Goal: Transaction & Acquisition: Purchase product/service

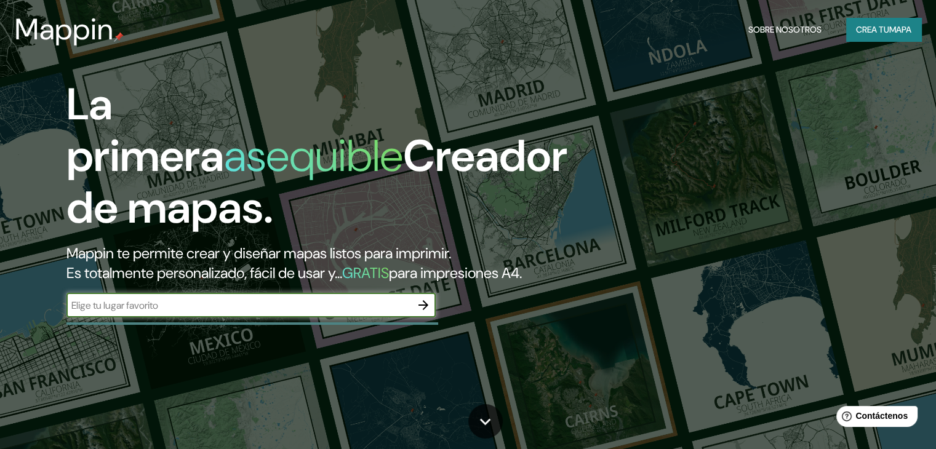
click at [278, 313] on input "text" at bounding box center [238, 306] width 345 height 14
click at [424, 313] on icon "button" at bounding box center [423, 305] width 15 height 15
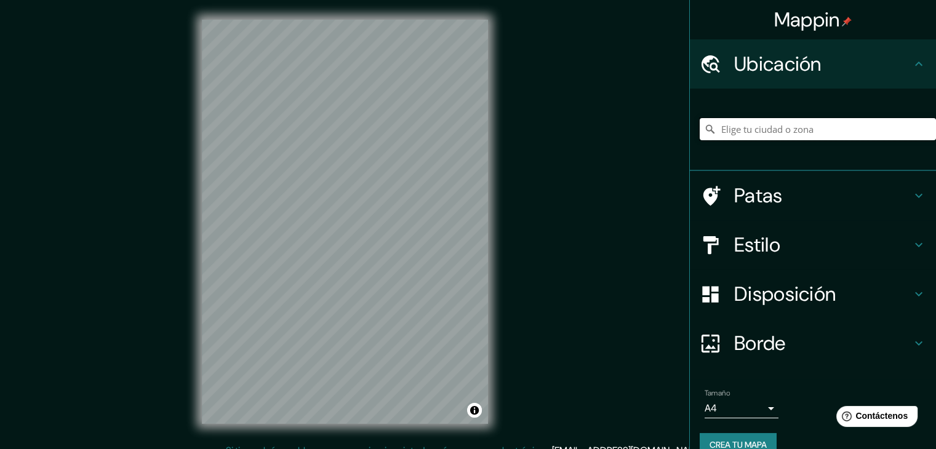
paste input "-25.43696114880568, 30.981655865172097"
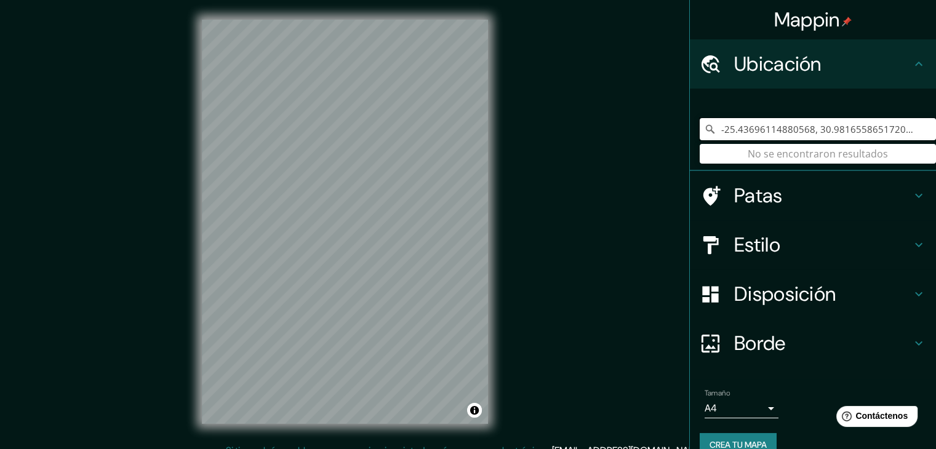
type input "-25.43696114880568, 30.981655865172097"
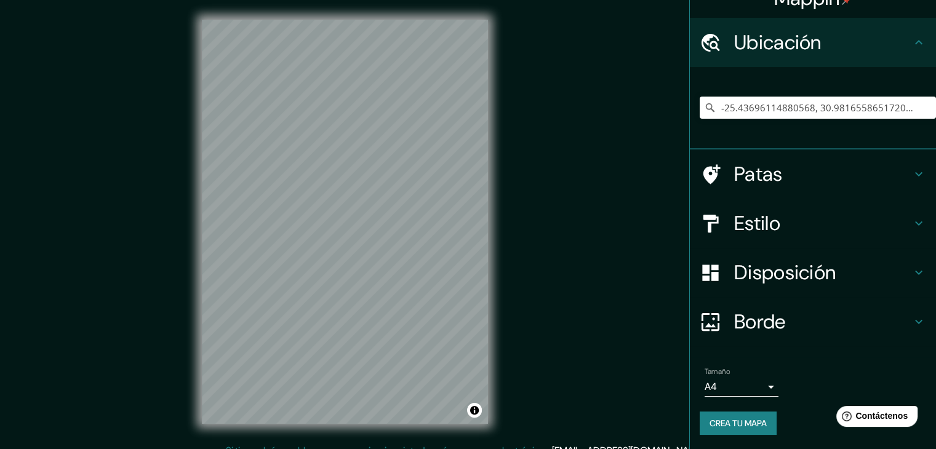
scroll to position [14, 0]
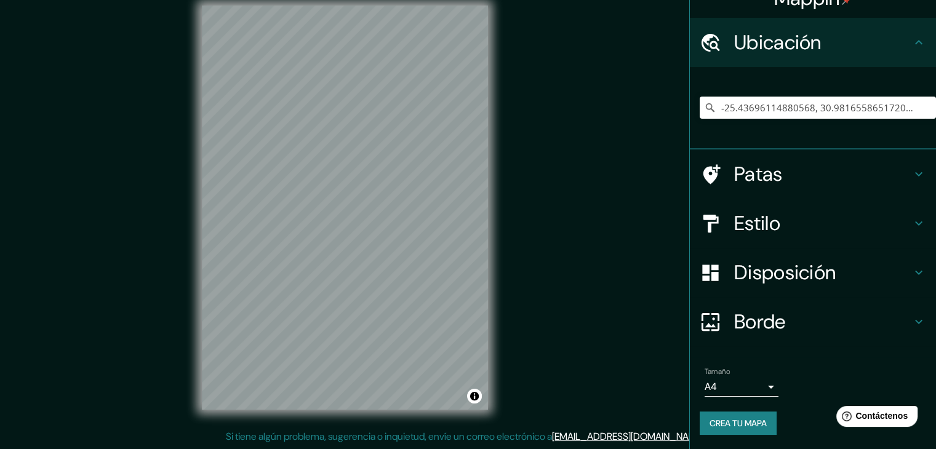
click at [740, 422] on font "Crea tu mapa" at bounding box center [738, 423] width 57 height 11
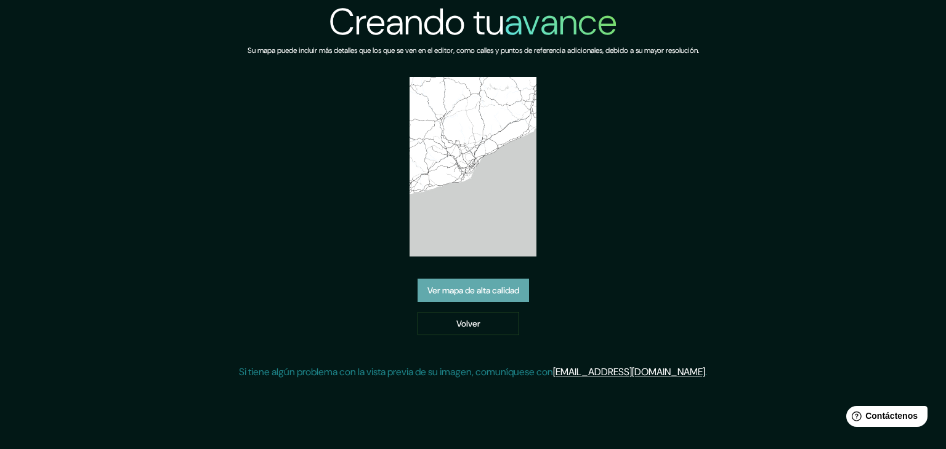
click at [484, 285] on font "Ver mapa de alta calidad" at bounding box center [473, 290] width 92 height 11
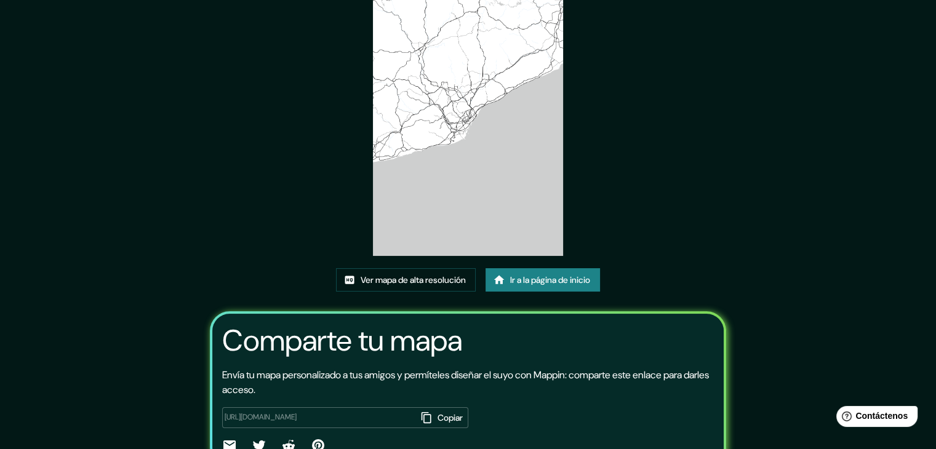
scroll to position [6, 0]
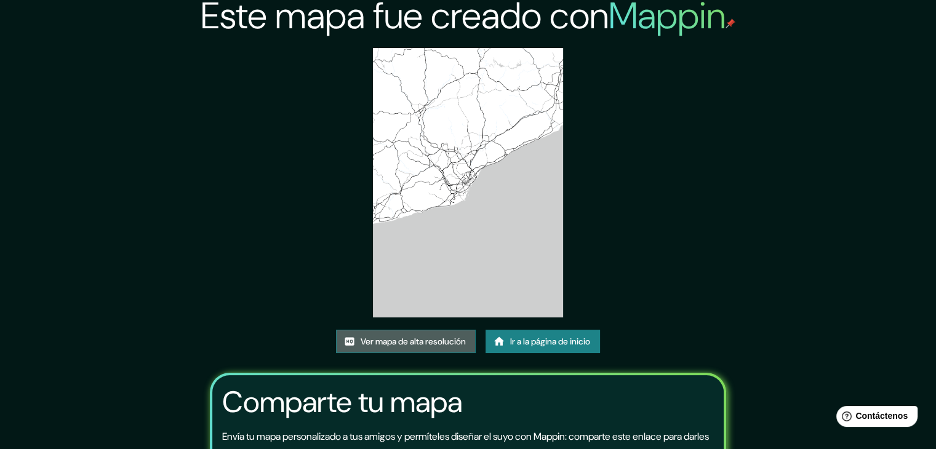
click at [384, 342] on font "Ver mapa de alta resolución" at bounding box center [413, 341] width 105 height 11
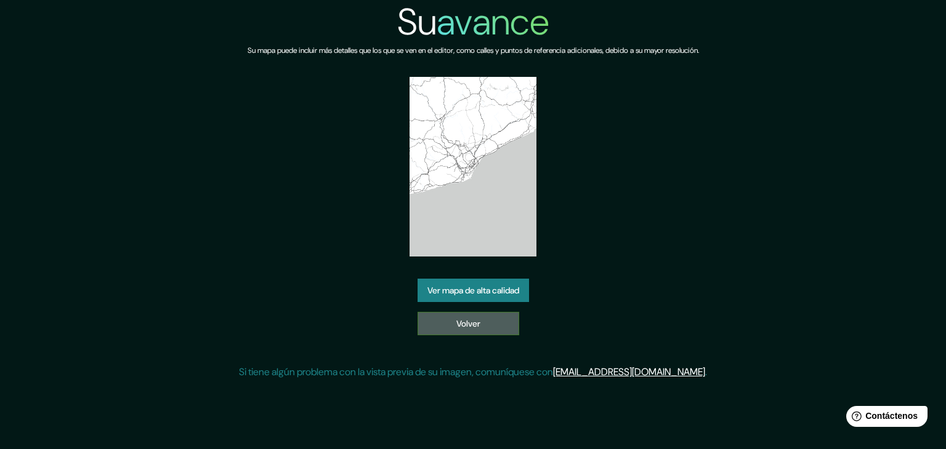
click at [469, 312] on link "Volver" at bounding box center [468, 323] width 102 height 23
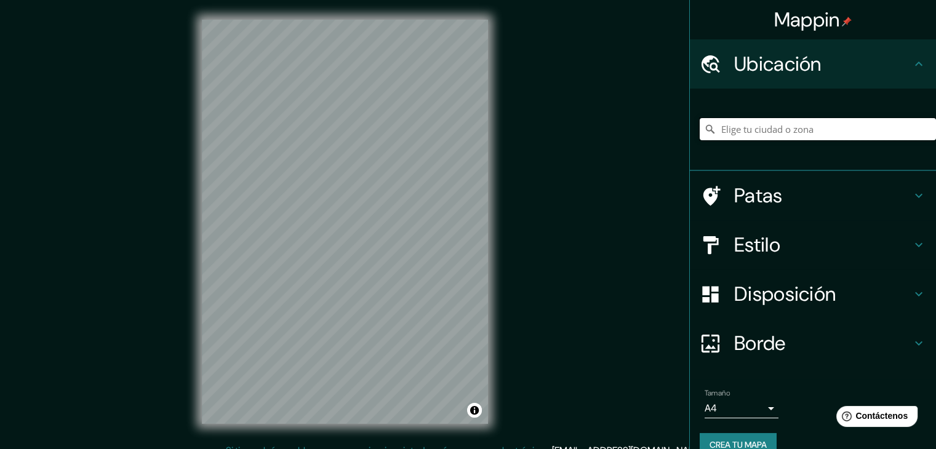
paste input "[GEOGRAPHIC_DATA]"
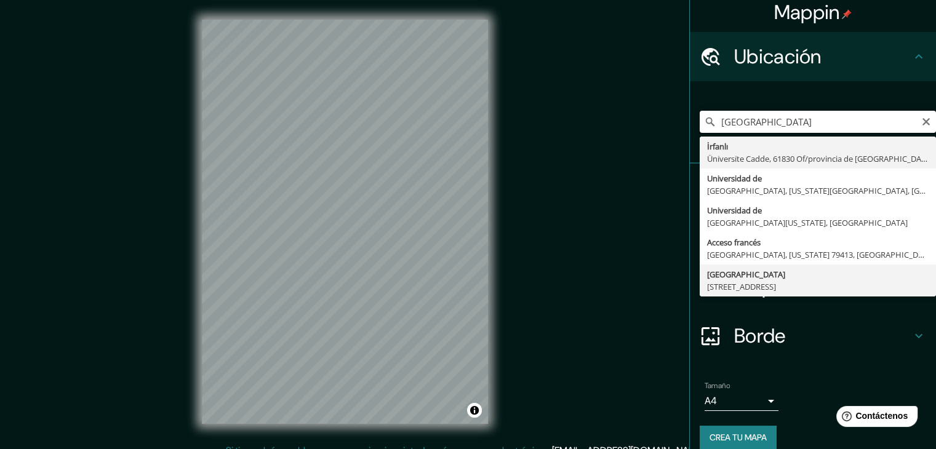
scroll to position [22, 0]
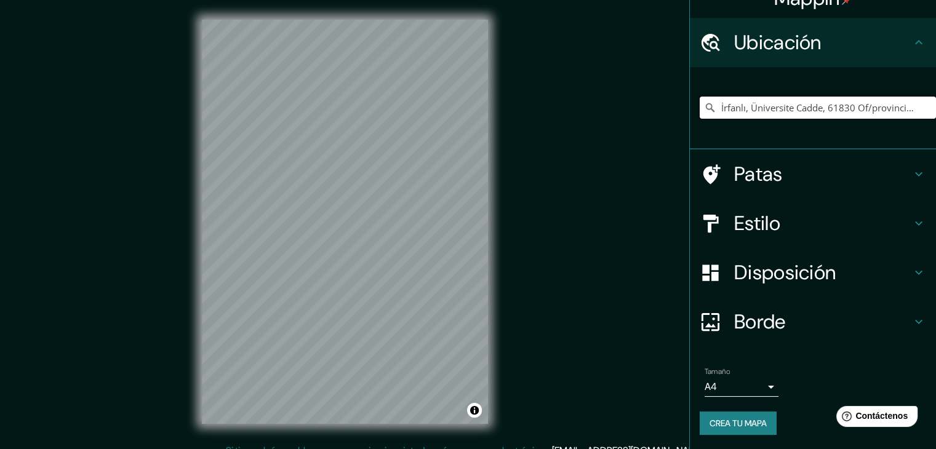
type input "İrfanlı, Üni̇versi̇te Cadde, 61830 Of/provincia de [GEOGRAPHIC_DATA], [GEOGRAPH…"
click at [922, 108] on icon "Claro" at bounding box center [927, 108] width 10 height 10
paste input "[GEOGRAPHIC_DATA]"
type input "[GEOGRAPHIC_DATA], [GEOGRAPHIC_DATA]"
click at [771, 178] on font "Patas" at bounding box center [759, 174] width 49 height 26
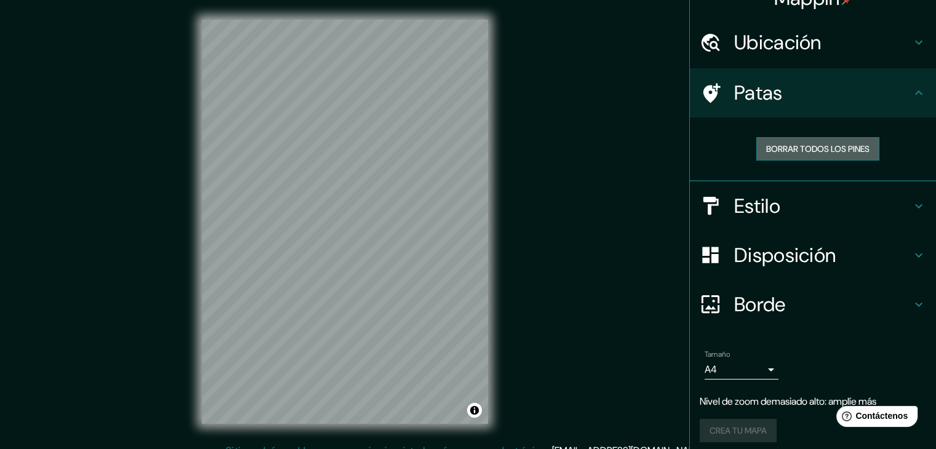
click at [797, 148] on font "Borrar todos los pines" at bounding box center [818, 148] width 103 height 11
click at [776, 203] on h4 "Estilo" at bounding box center [823, 206] width 177 height 25
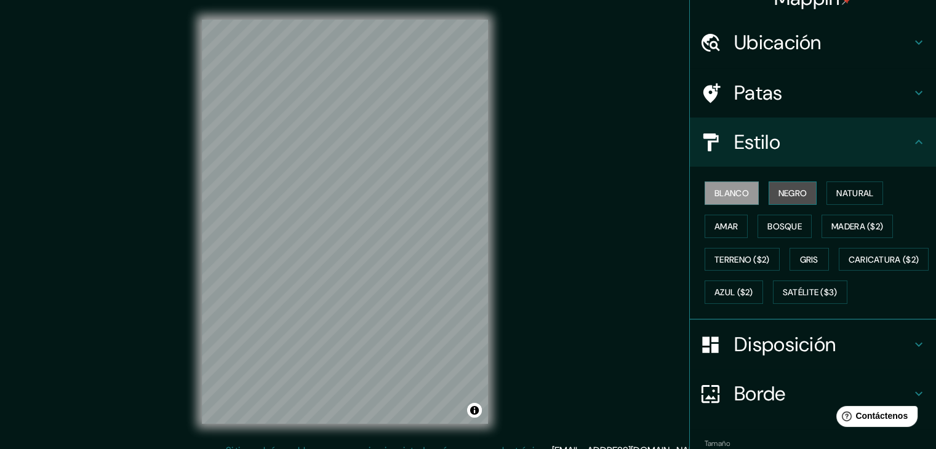
click at [779, 191] on font "Negro" at bounding box center [793, 193] width 29 height 11
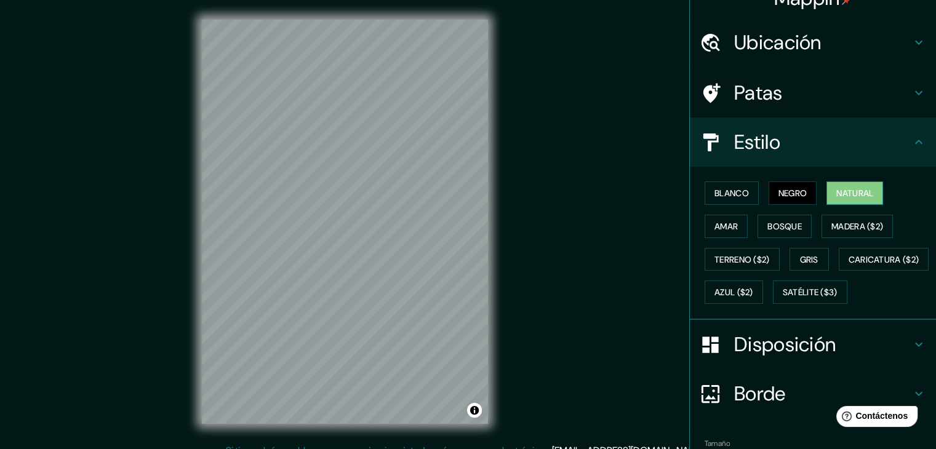
click at [850, 193] on font "Natural" at bounding box center [855, 193] width 37 height 11
click at [727, 228] on font "Amar" at bounding box center [726, 226] width 23 height 11
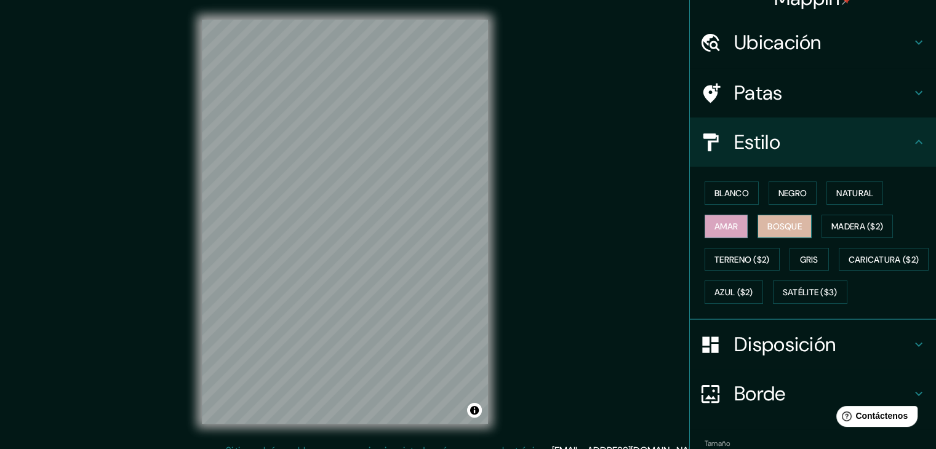
click at [793, 224] on font "Bosque" at bounding box center [785, 226] width 34 height 11
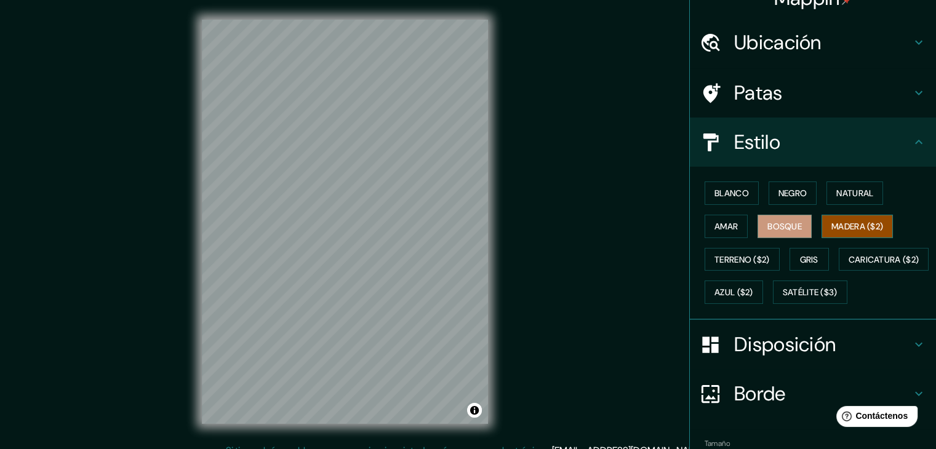
click at [842, 231] on font "Madera ($2)" at bounding box center [858, 227] width 52 height 16
click at [715, 257] on font "Terreno ($2)" at bounding box center [742, 259] width 55 height 11
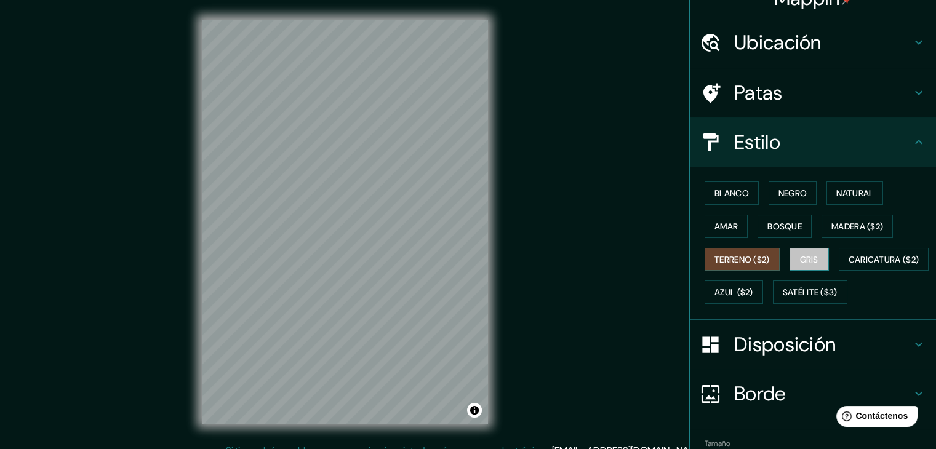
click at [807, 256] on font "Gris" at bounding box center [809, 259] width 18 height 11
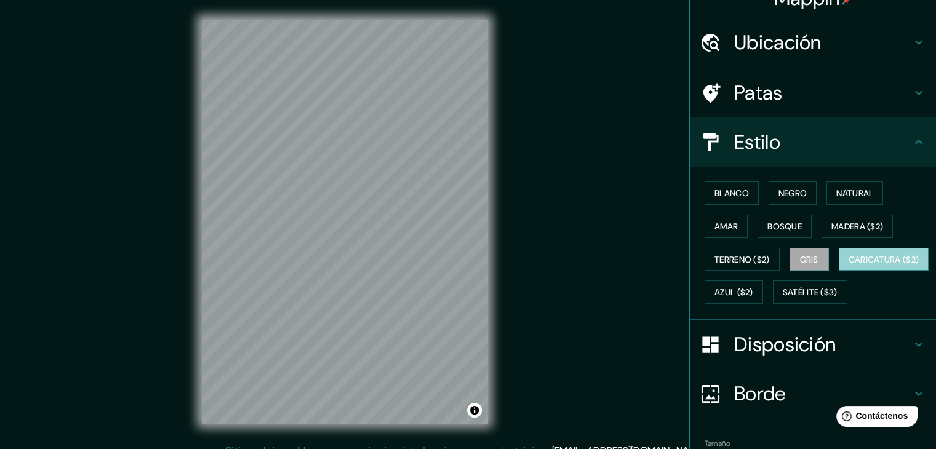
click at [849, 265] on font "Caricatura ($2)" at bounding box center [884, 259] width 71 height 11
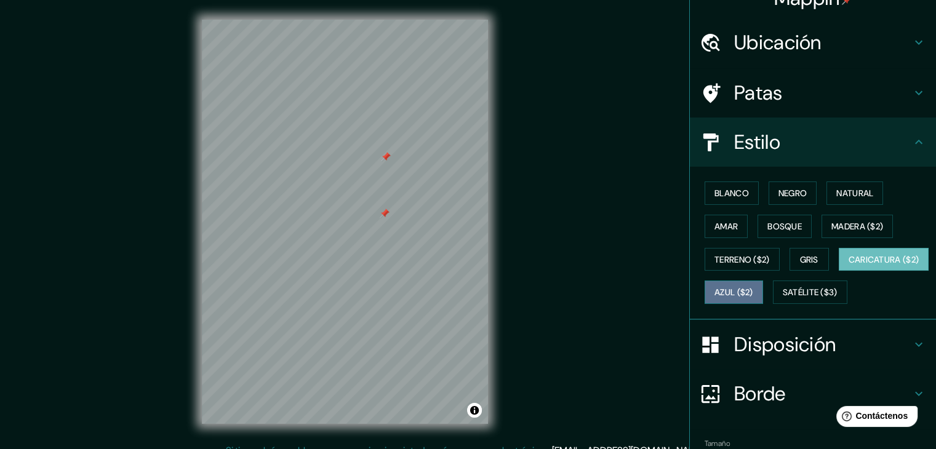
click at [754, 296] on font "Azul ($2)" at bounding box center [734, 293] width 39 height 11
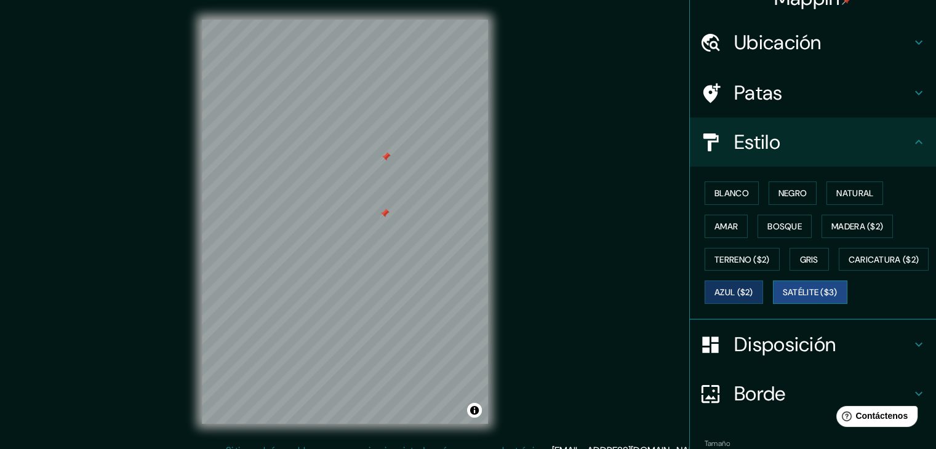
click at [783, 299] on font "Satélite ($3)" at bounding box center [810, 293] width 55 height 11
click at [506, 268] on div "© Mapbox © OpenStreetMap Improve this map © Maxar" at bounding box center [345, 222] width 326 height 444
click at [512, 259] on div "Mappin Ubicación [GEOGRAPHIC_DATA], [GEOGRAPHIC_DATA] [GEOGRAPHIC_DATA] [GEOGRA…" at bounding box center [468, 232] width 936 height 464
click at [197, 276] on div "© Mapbox © OpenStreetMap Improve this map © Maxar" at bounding box center [345, 222] width 326 height 444
click at [434, 0] on html "Mappin Ubicación [GEOGRAPHIC_DATA], [GEOGRAPHIC_DATA] [GEOGRAPHIC_DATA] [GEOGRA…" at bounding box center [468, 224] width 936 height 449
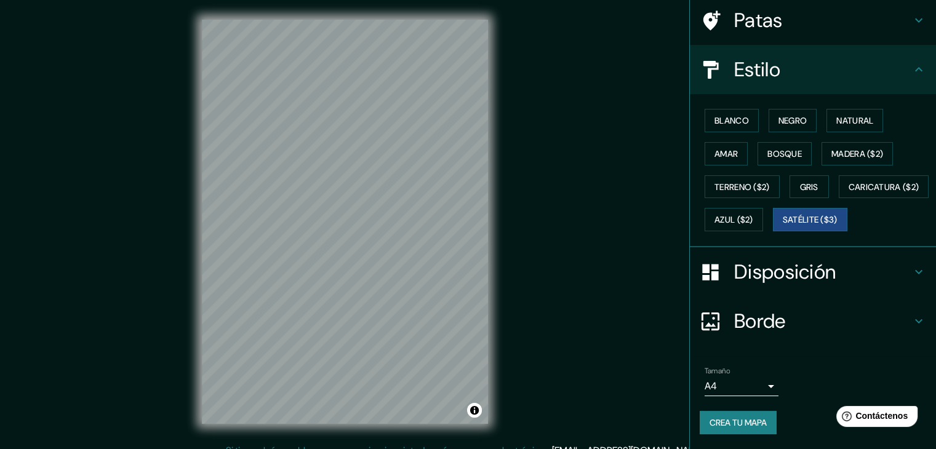
click at [770, 309] on font "Borde" at bounding box center [761, 321] width 52 height 26
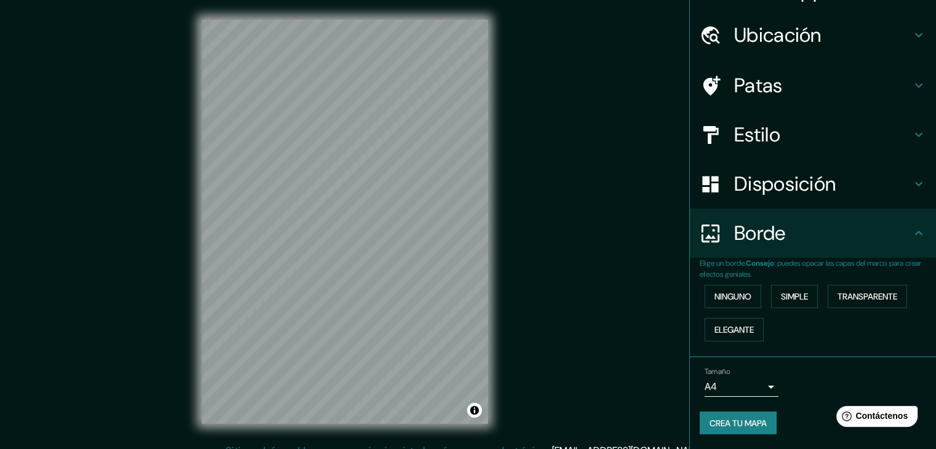
scroll to position [28, 0]
click at [782, 297] on font "Simple" at bounding box center [794, 297] width 27 height 11
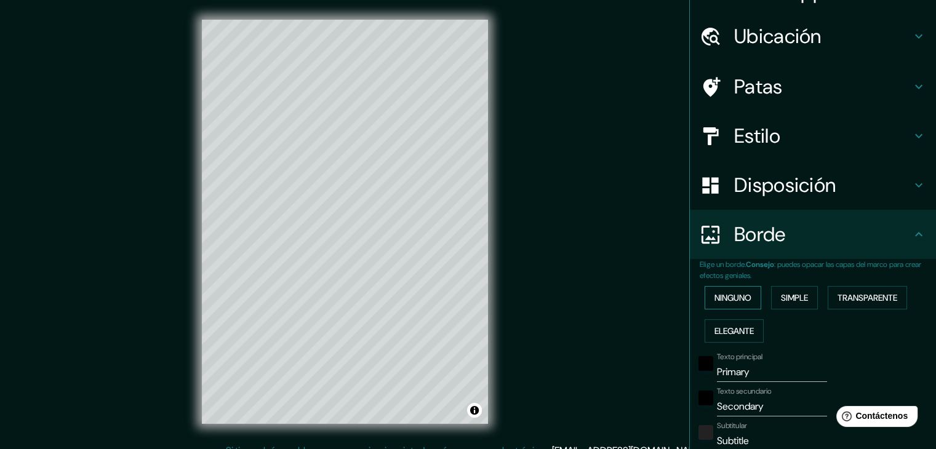
click at [735, 296] on font "Ninguno" at bounding box center [733, 297] width 37 height 11
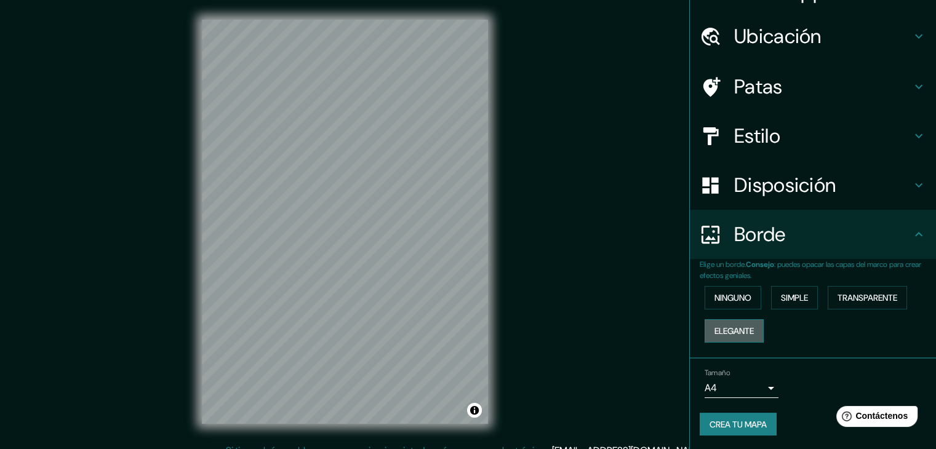
click at [730, 334] on font "Elegante" at bounding box center [734, 331] width 39 height 11
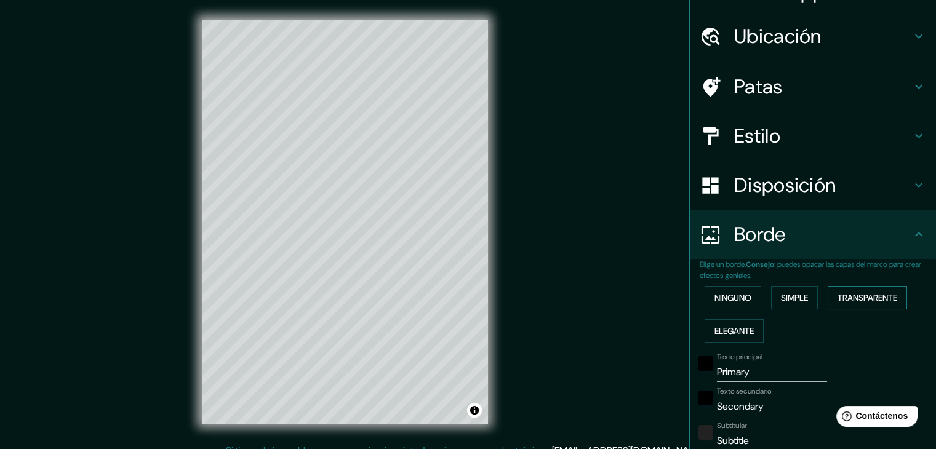
click at [852, 299] on font "Transparente" at bounding box center [868, 297] width 60 height 11
click at [743, 178] on font "Disposición" at bounding box center [786, 185] width 102 height 26
type input "223"
type input "37"
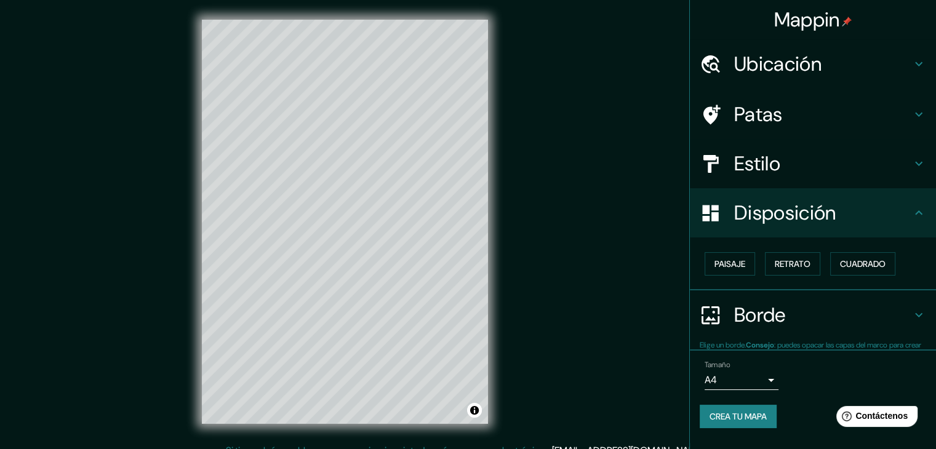
scroll to position [0, 0]
click at [732, 263] on font "Paisaje" at bounding box center [730, 264] width 31 height 11
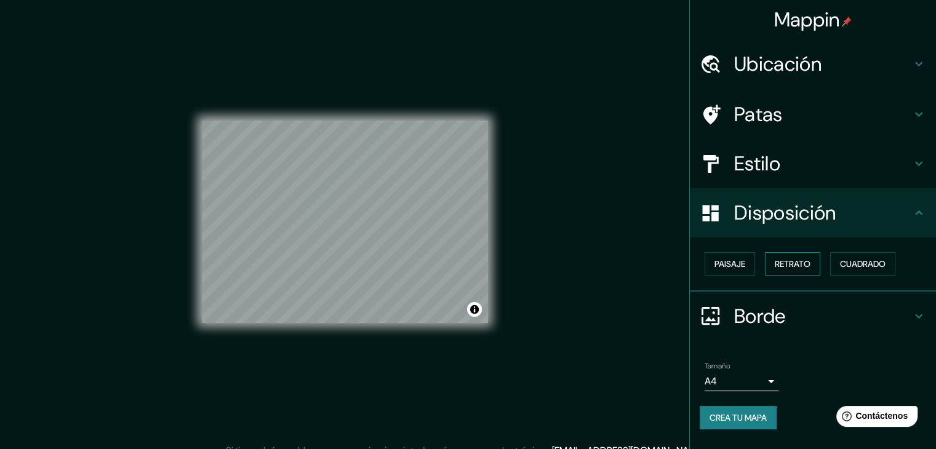
click at [797, 264] on font "Retrato" at bounding box center [793, 264] width 36 height 11
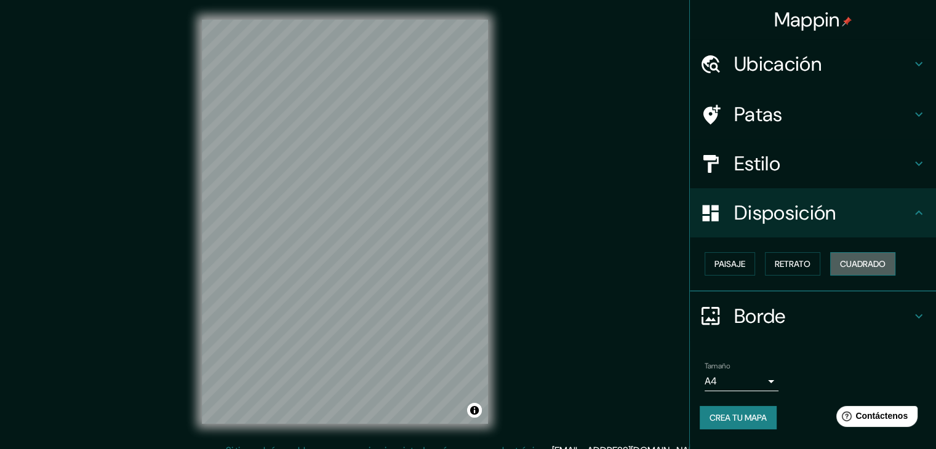
click at [864, 269] on font "Cuadrado" at bounding box center [863, 264] width 46 height 11
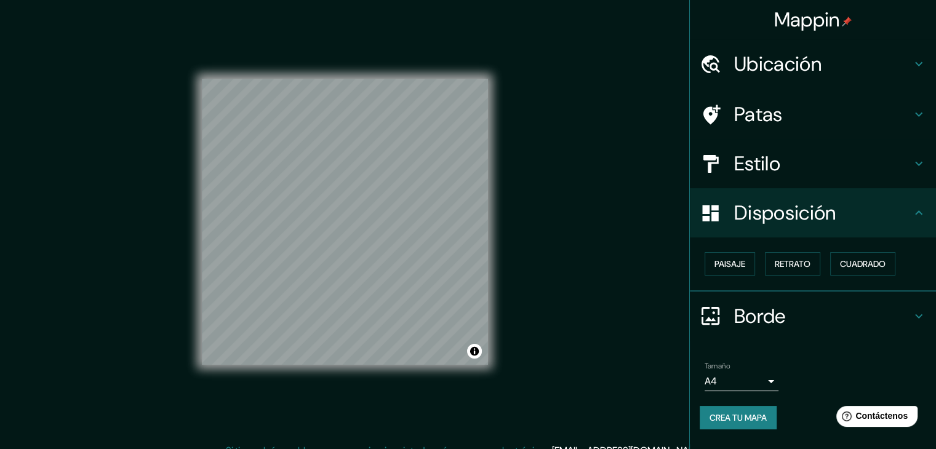
click at [805, 163] on h4 "Estilo" at bounding box center [823, 163] width 177 height 25
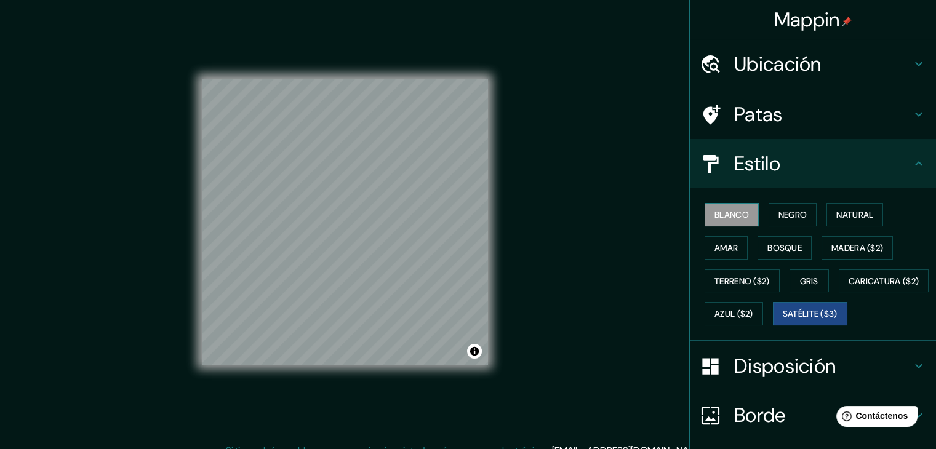
click at [731, 211] on font "Blanco" at bounding box center [732, 214] width 34 height 11
click at [795, 215] on font "Negro" at bounding box center [793, 214] width 29 height 11
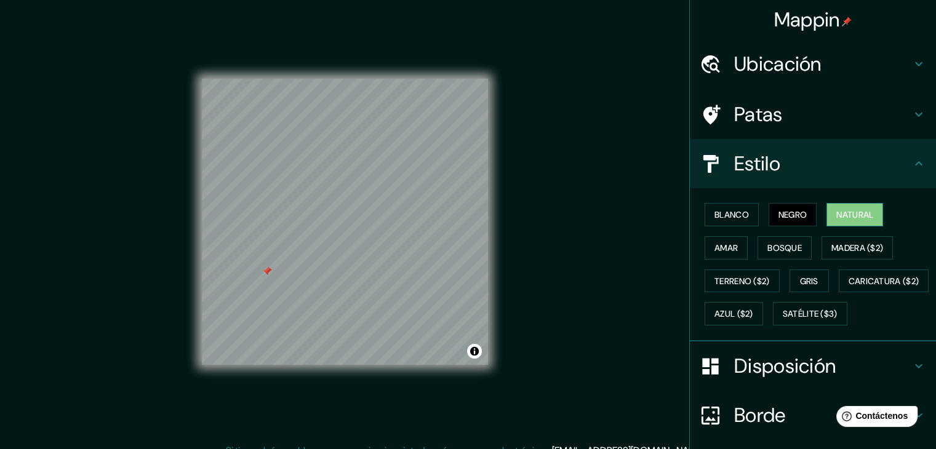
click at [850, 216] on font "Natural" at bounding box center [855, 214] width 37 height 11
click at [773, 326] on button "Satélite ($3)" at bounding box center [810, 313] width 74 height 23
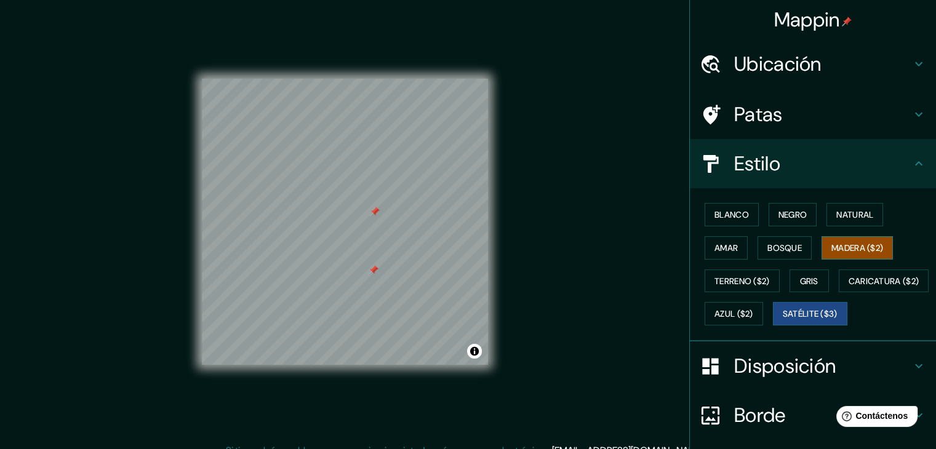
click at [852, 243] on font "Madera ($2)" at bounding box center [858, 248] width 52 height 11
click at [185, 240] on div "© Mapbox © OpenStreetMap Improve this map" at bounding box center [345, 222] width 326 height 444
